Goal: Information Seeking & Learning: Learn about a topic

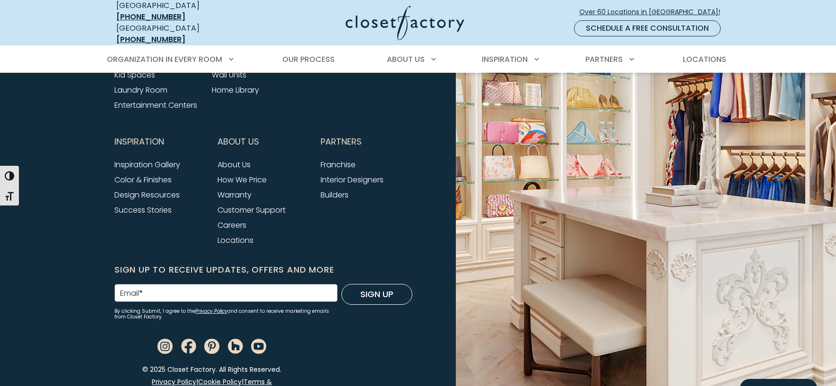
scroll to position [3981, 0]
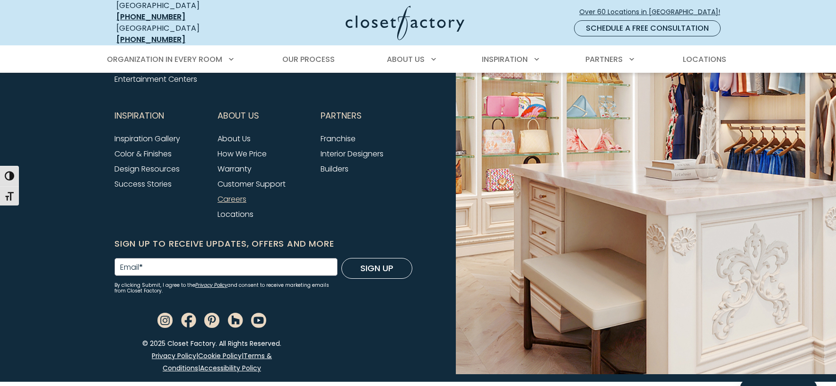
click at [241, 194] on link "Careers" at bounding box center [231, 199] width 29 height 11
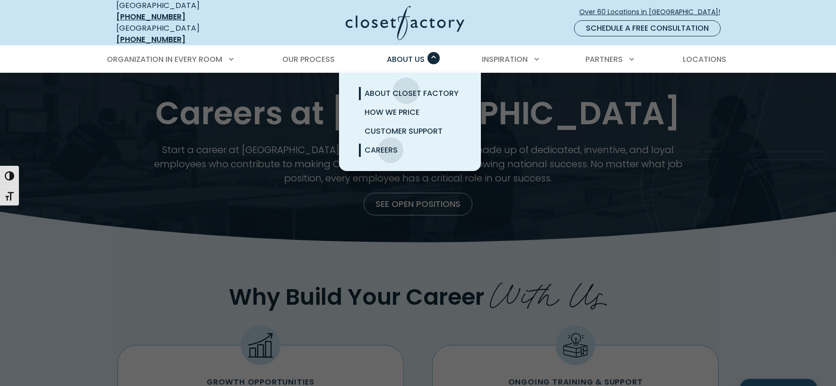
click at [406, 88] on span "About Closet Factory" at bounding box center [411, 93] width 94 height 11
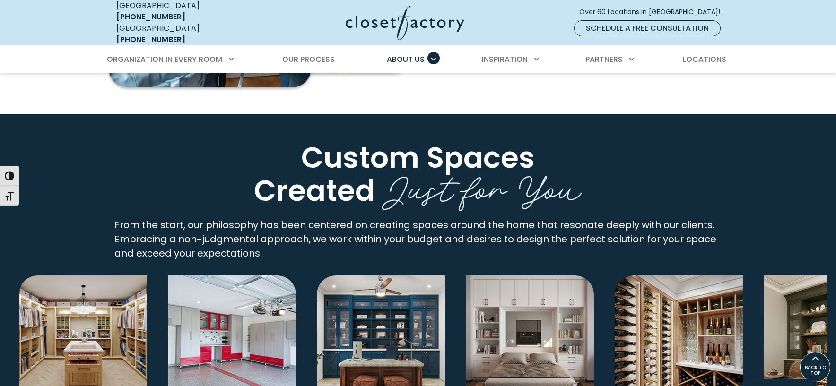
scroll to position [1559, 0]
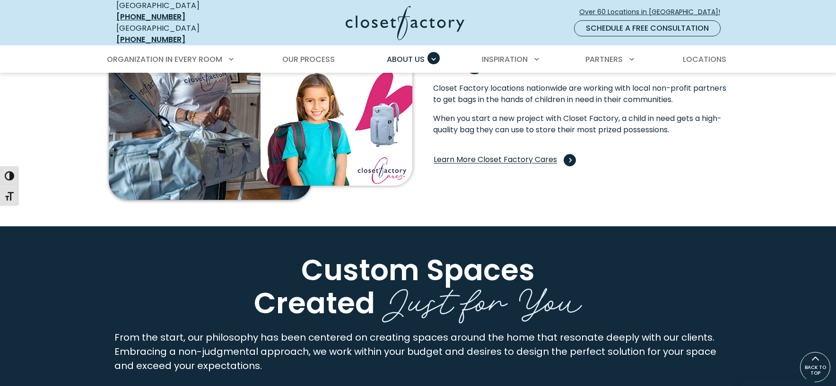
click at [523, 154] on span "Learn More Closet Factory Cares" at bounding box center [502, 160] width 139 height 12
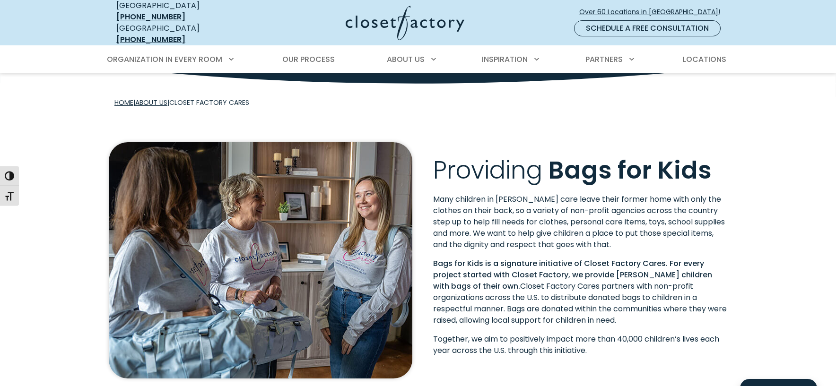
scroll to position [157, 0]
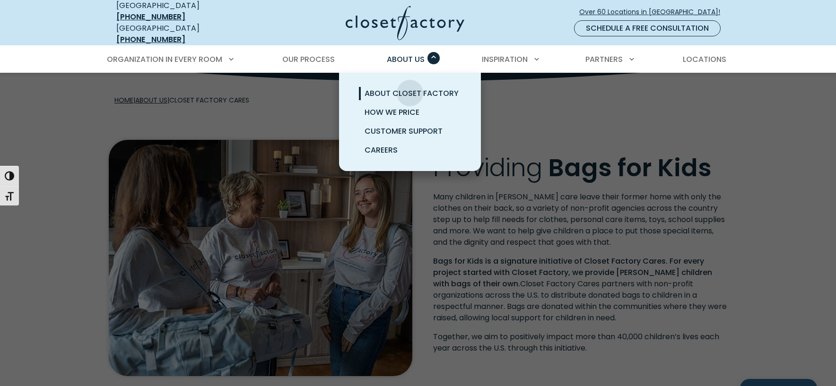
click at [410, 88] on span "About Closet Factory" at bounding box center [411, 93] width 94 height 11
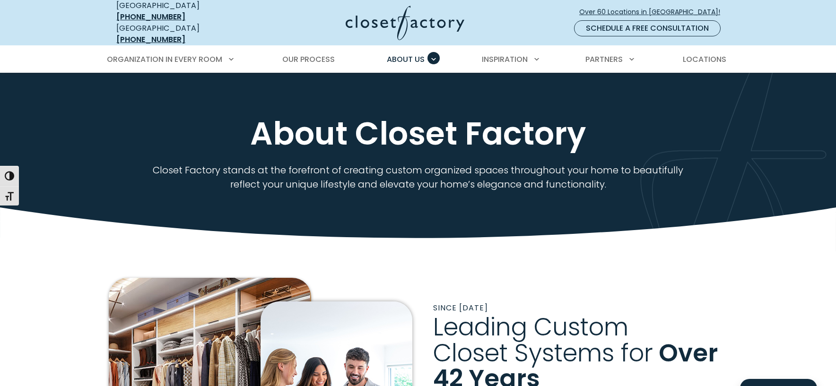
click at [417, 17] on img at bounding box center [405, 23] width 119 height 35
